Goal: Task Accomplishment & Management: Manage account settings

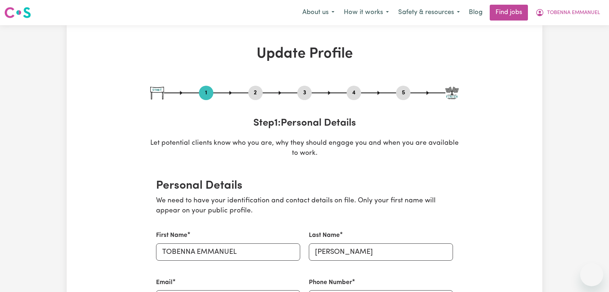
select select "[DEMOGRAPHIC_DATA]"
select select "Student Visa"
select select "Studying a healthcare related degree or qualification"
select select "45"
select select "65"
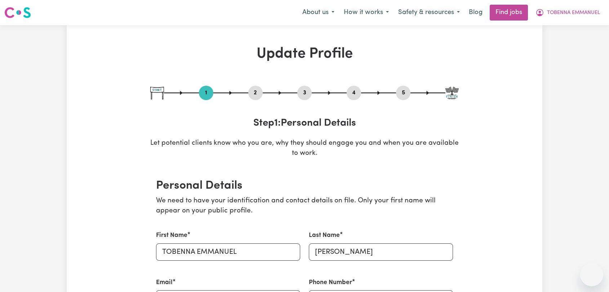
select select "84"
select select "91"
click at [586, 10] on span "TOBENNA EMMANUEL" at bounding box center [573, 13] width 53 height 8
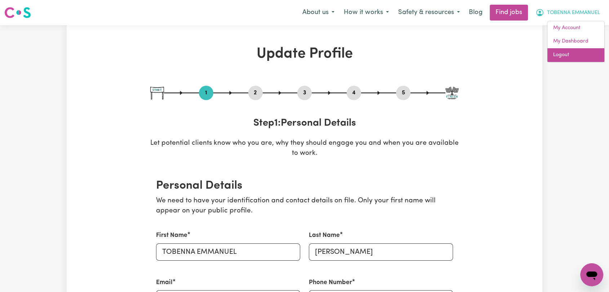
click at [573, 53] on link "Logout" at bounding box center [575, 55] width 57 height 14
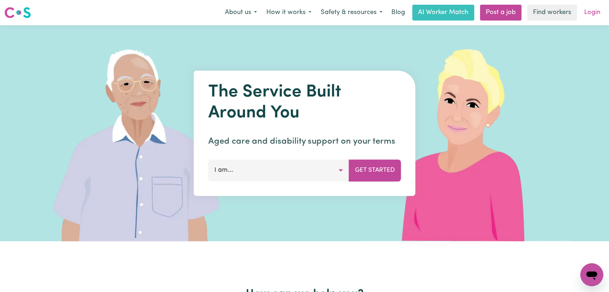
click at [592, 18] on link "Login" at bounding box center [591, 13] width 25 height 16
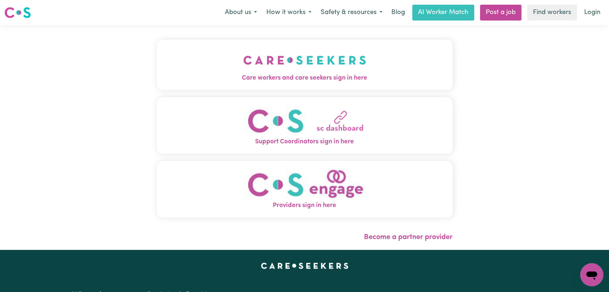
click at [336, 70] on img "Care workers and care seekers sign in here" at bounding box center [304, 60] width 123 height 27
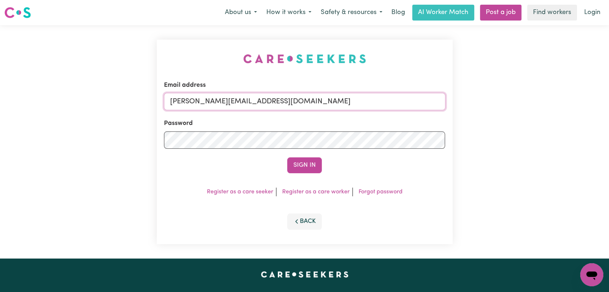
click at [321, 103] on input "[PERSON_NAME][EMAIL_ADDRESS][DOMAIN_NAME]" at bounding box center [304, 101] width 281 height 17
drag, startPoint x: 206, startPoint y: 103, endPoint x: 329, endPoint y: 111, distance: 123.4
click at [329, 111] on form "Email address Superuser~[EMAIL_ADDRESS][DOMAIN_NAME] Password Sign In" at bounding box center [304, 127] width 281 height 93
type input "Superuser~[EMAIL_ADDRESS][DOMAIN_NAME]"
click at [306, 161] on button "Sign In" at bounding box center [304, 165] width 35 height 16
